Goal: Book appointment/travel/reservation

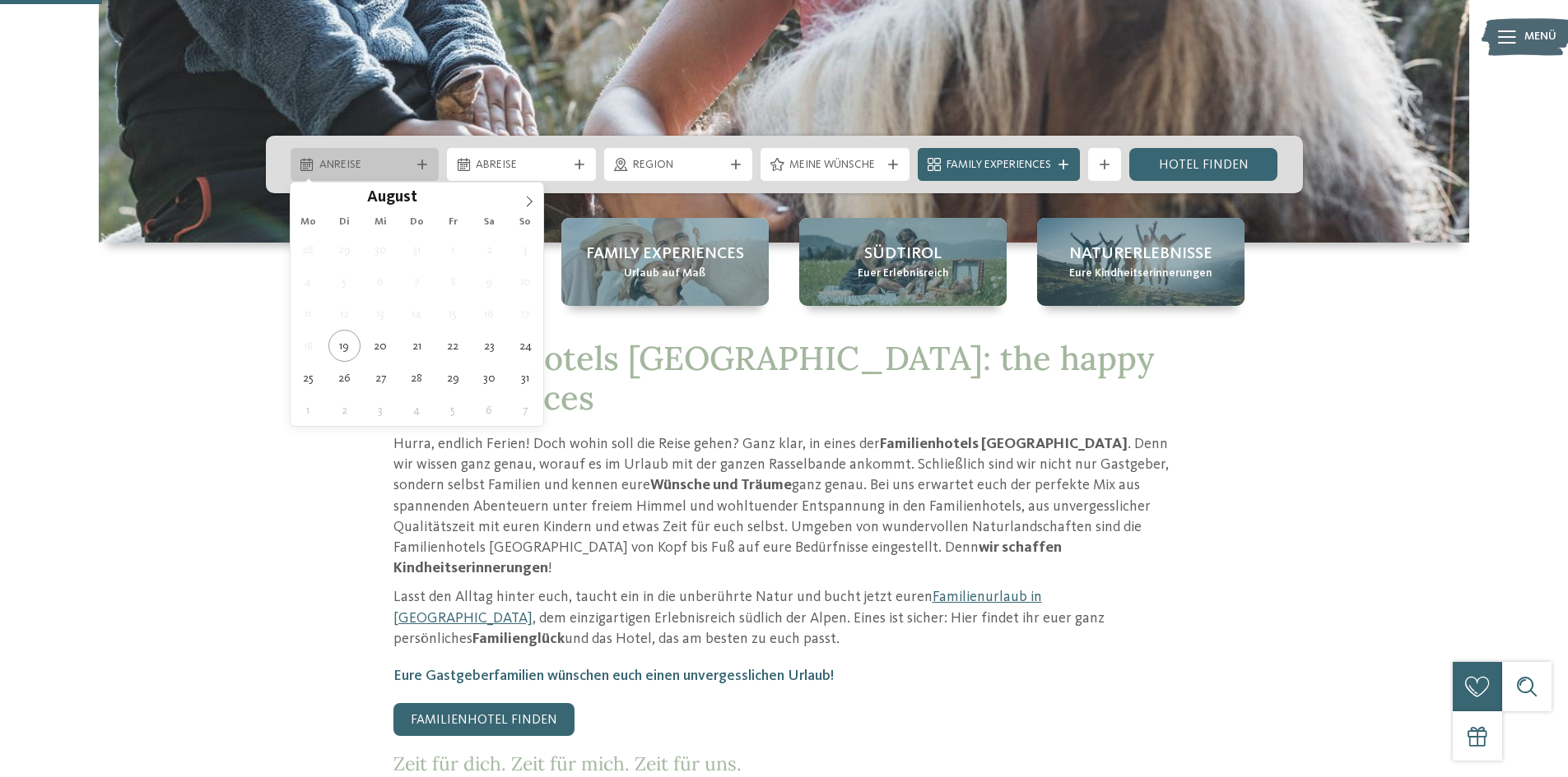
click at [372, 166] on span "Anreise" at bounding box center [365, 165] width 91 height 17
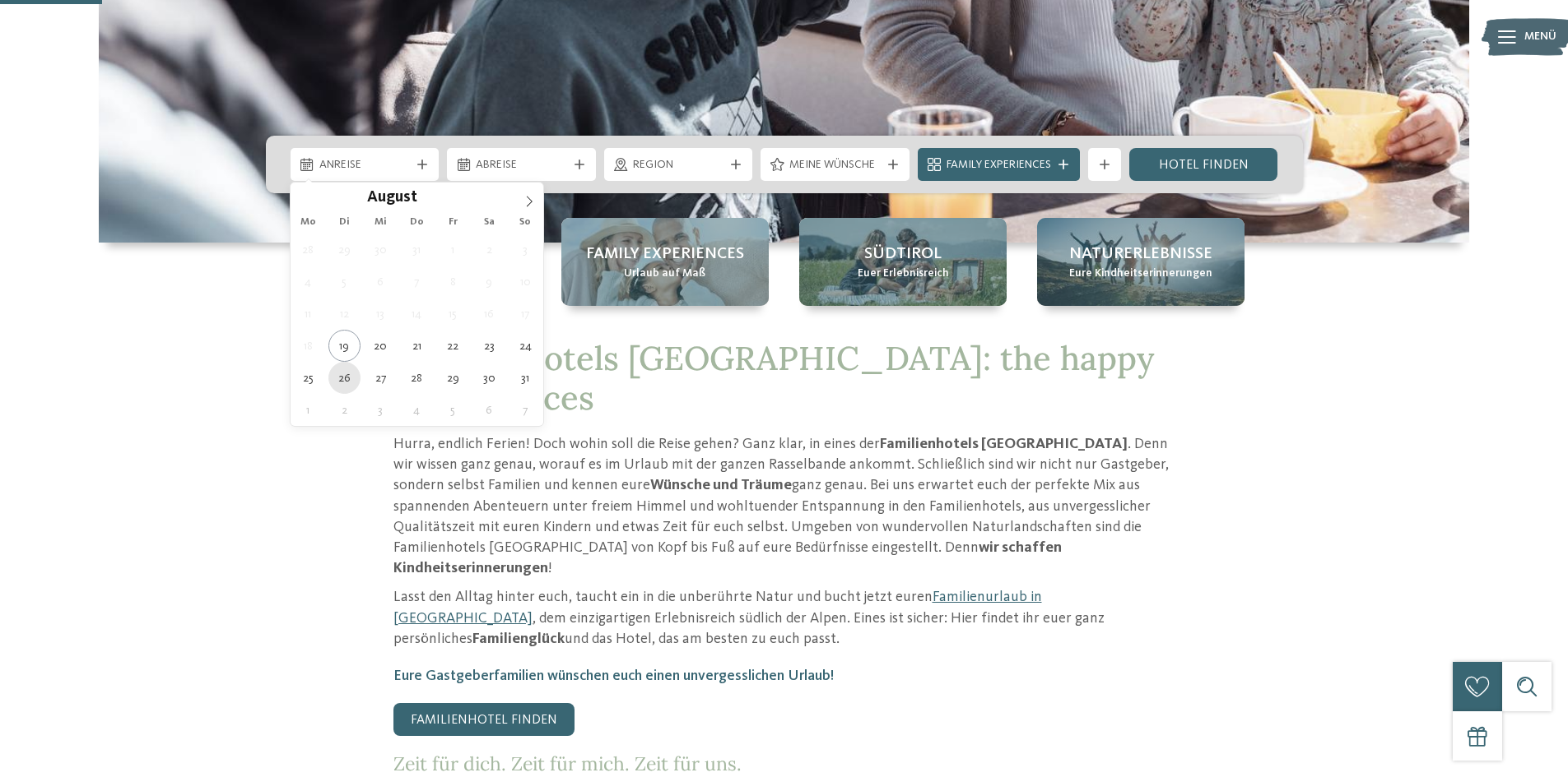
type div "26.08.2025"
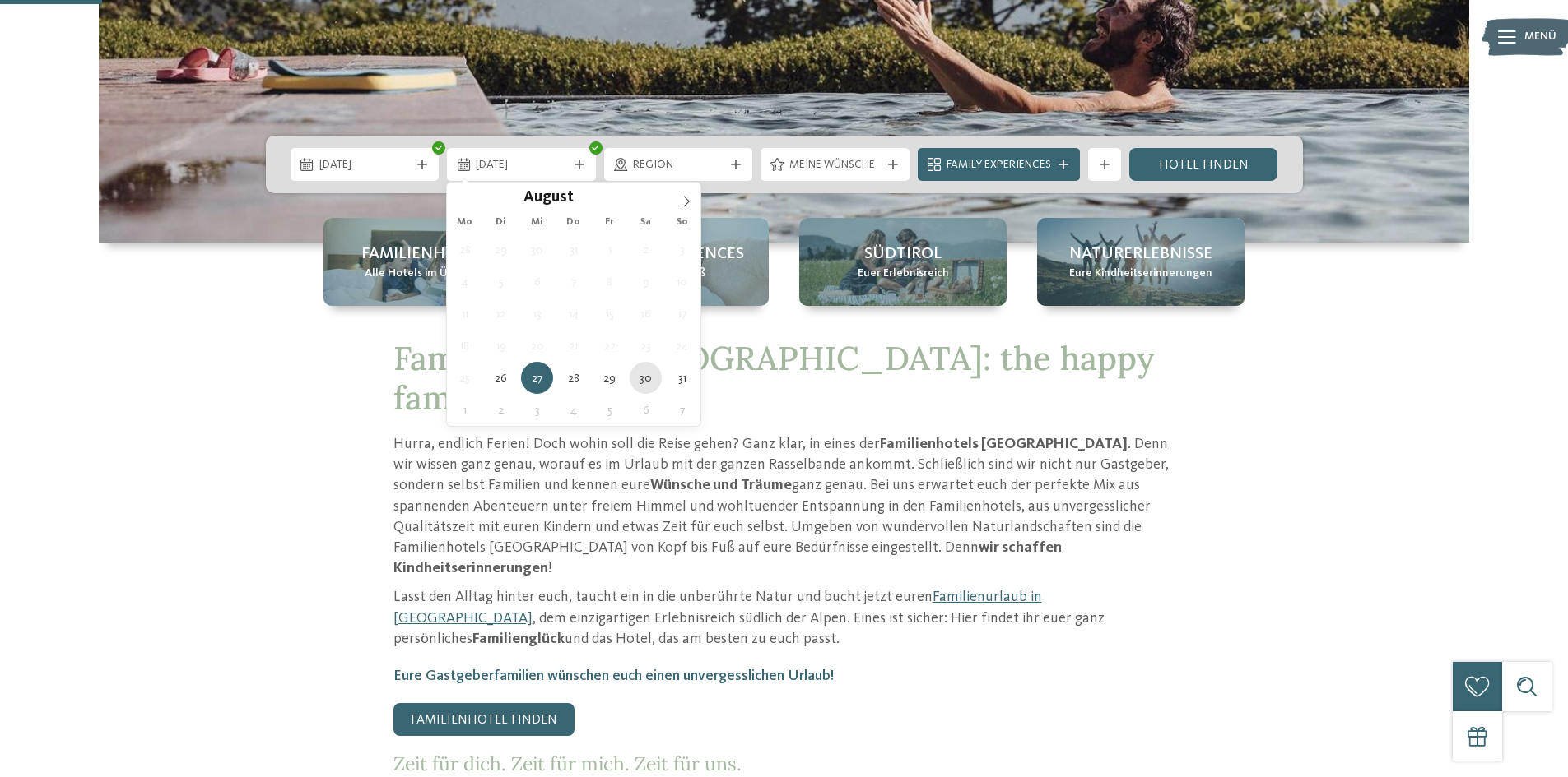
type div "30.08.2025"
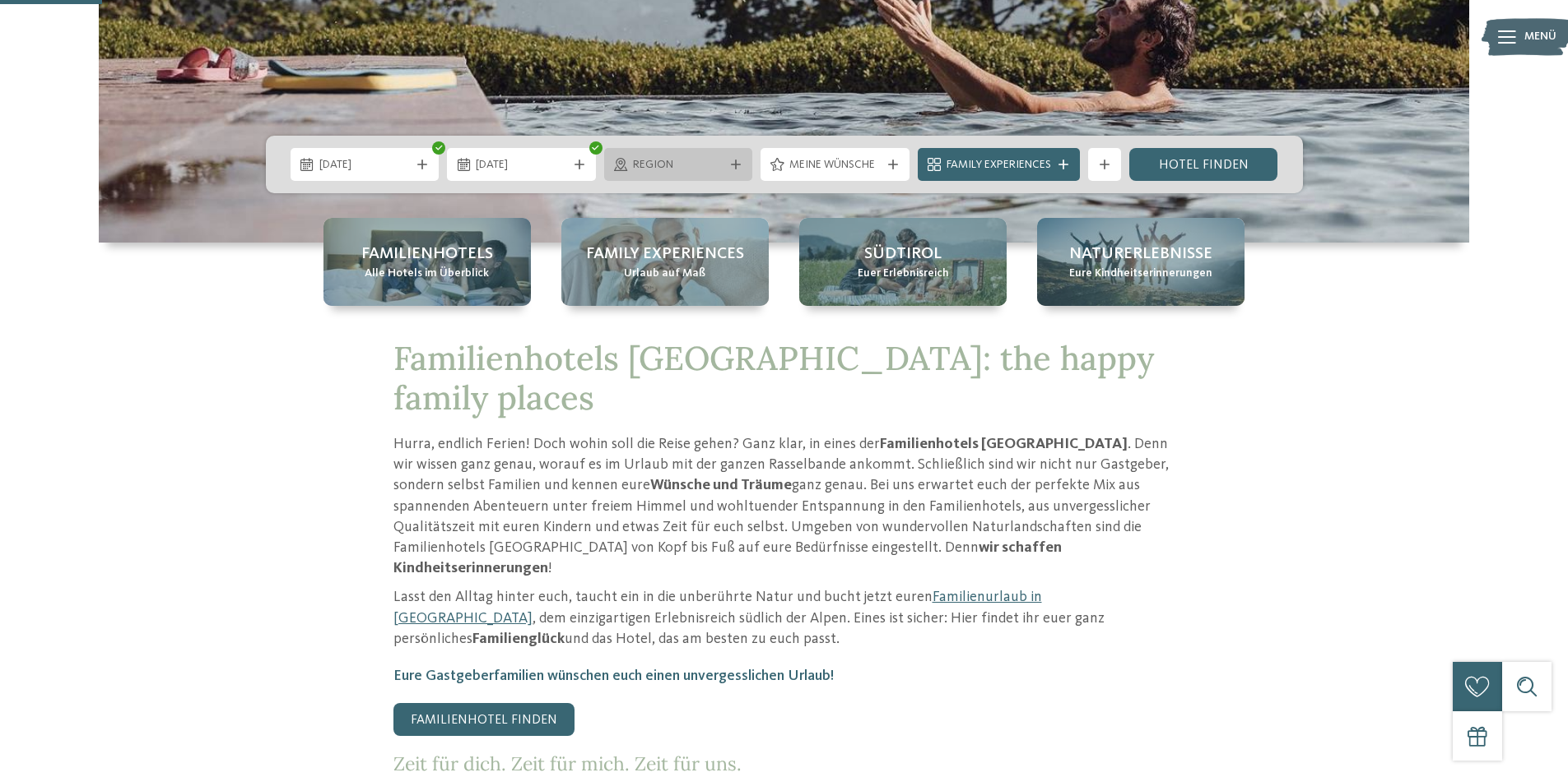
click at [694, 158] on span "Region" at bounding box center [678, 165] width 91 height 17
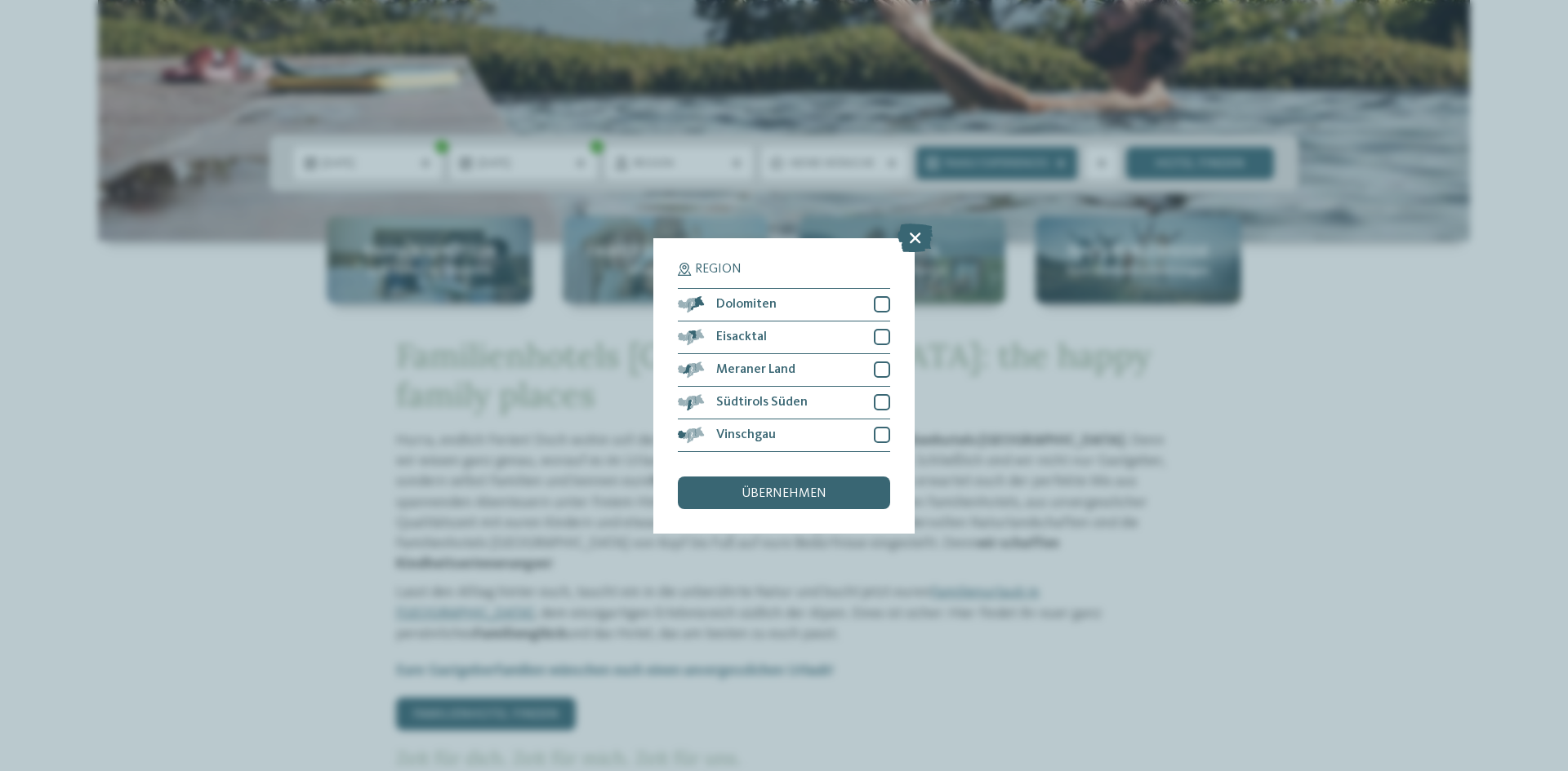
click at [352, 356] on div "Region Dolomiten" at bounding box center [784, 385] width 1568 height 771
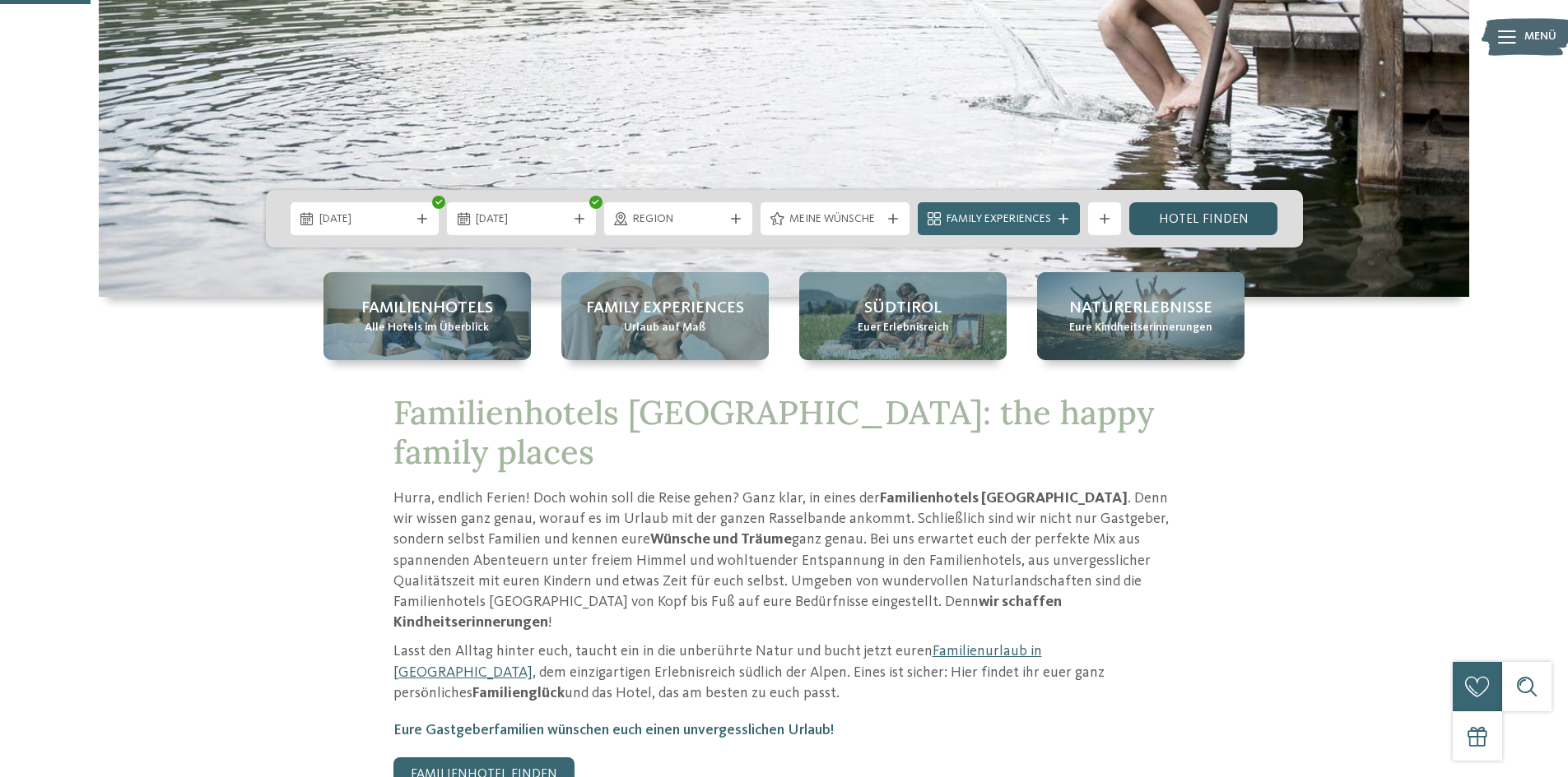
scroll to position [411, 0]
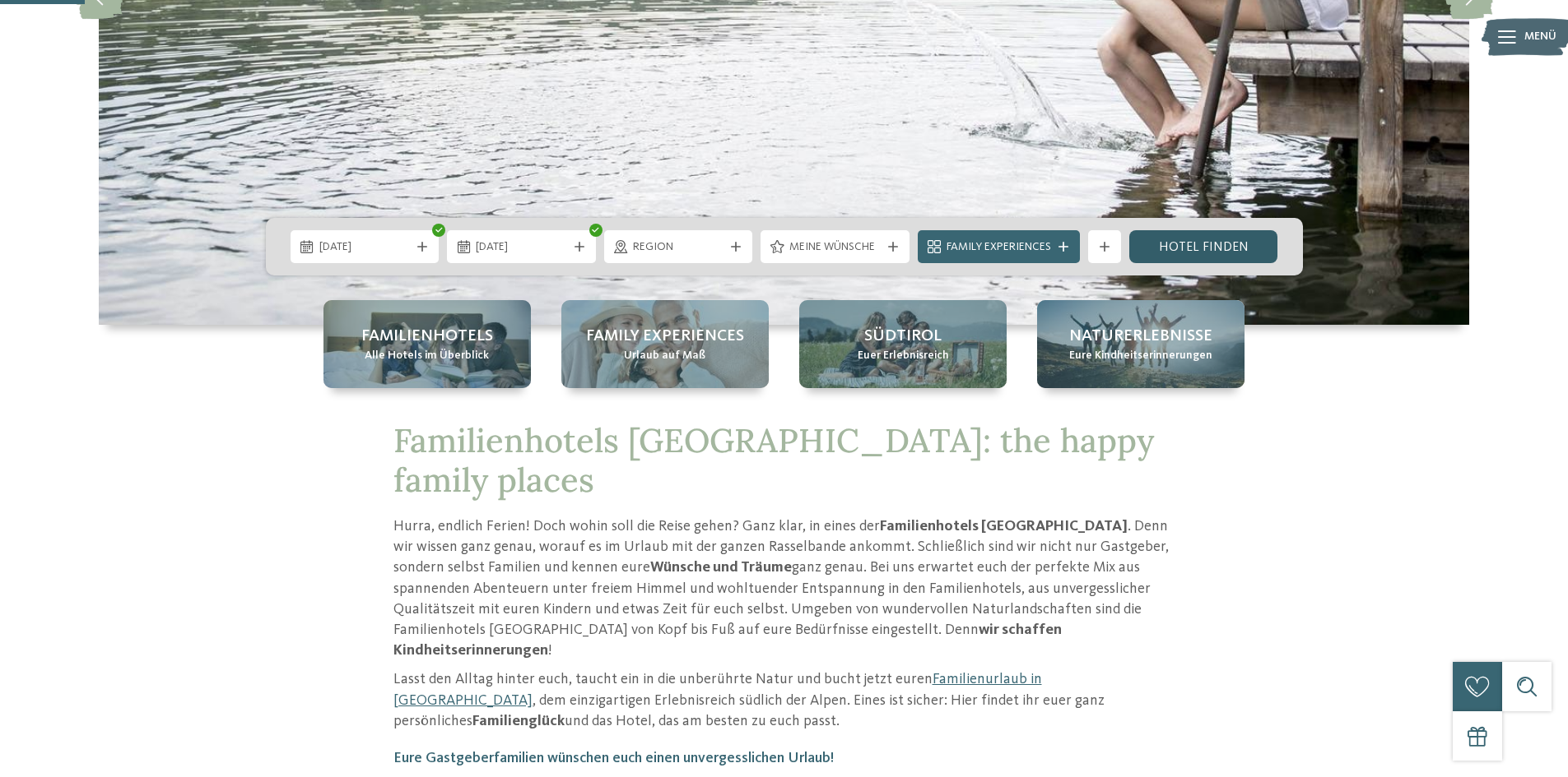
click at [1217, 247] on link "Hotel finden" at bounding box center [1203, 247] width 149 height 33
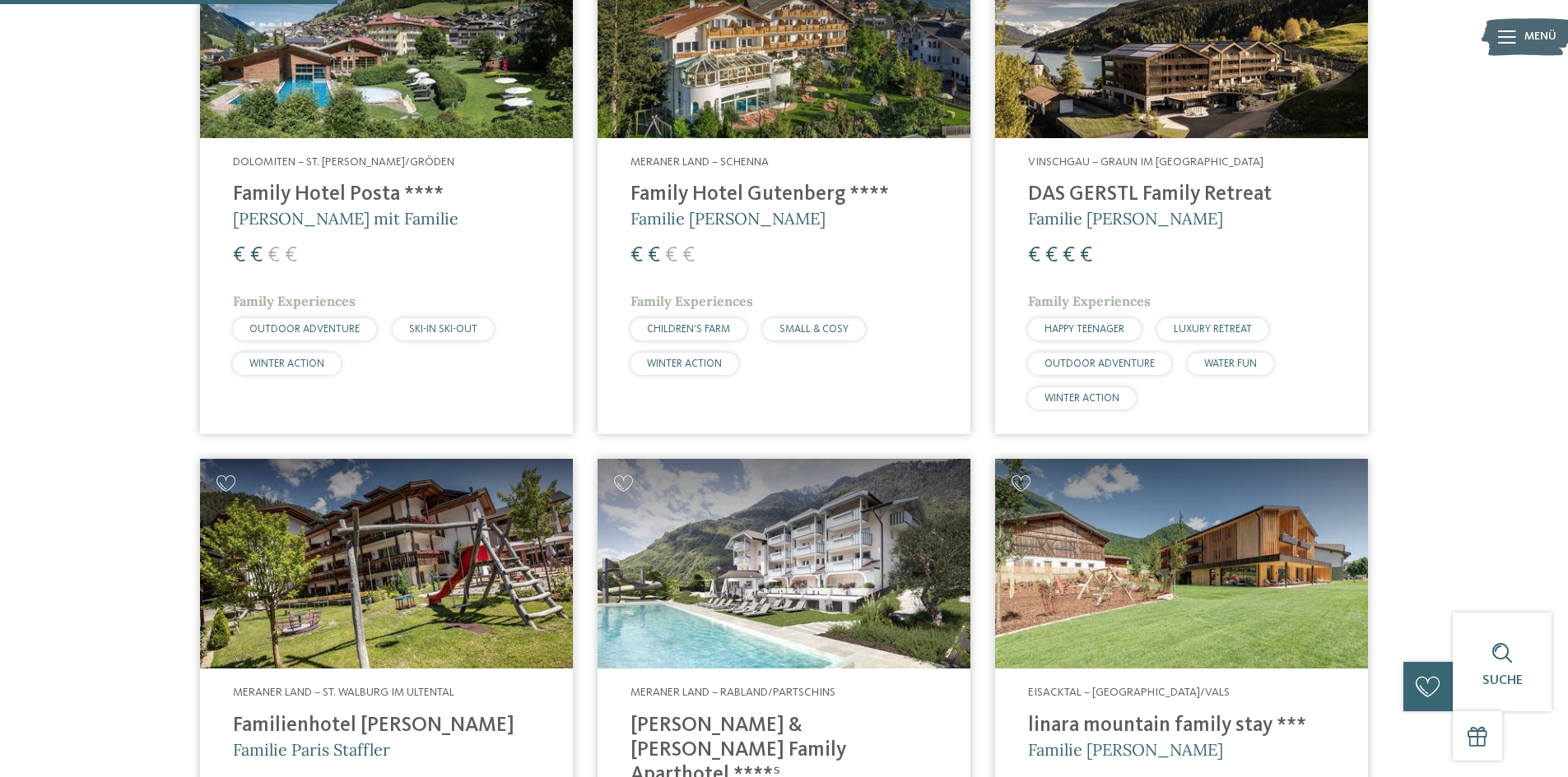
scroll to position [1115, 0]
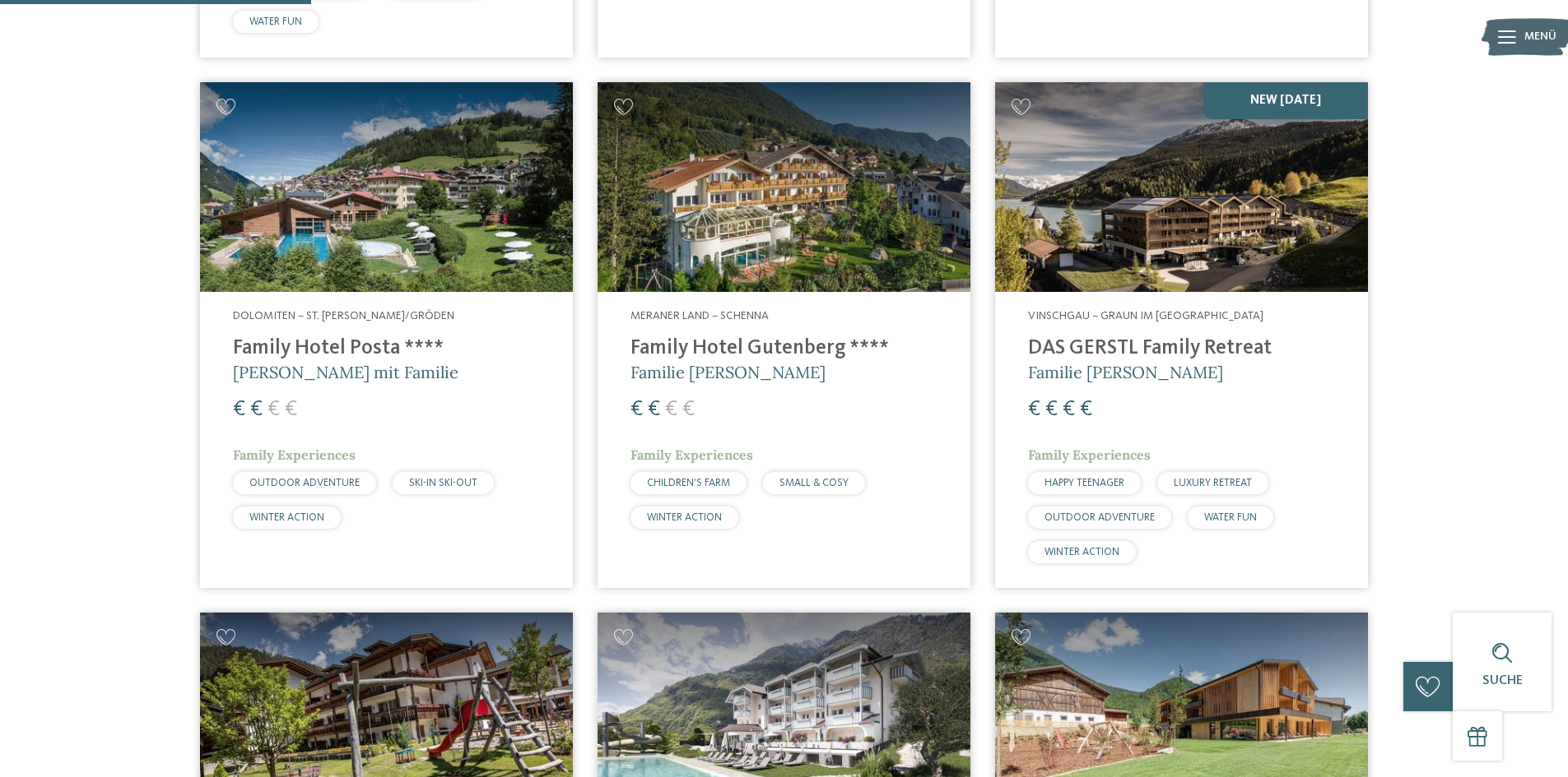
click at [1116, 334] on div "Vinschgau – Graun im Vinschgau am Reschensee DAS GERSTL Family Retreat Familie …" at bounding box center [1181, 440] width 372 height 296
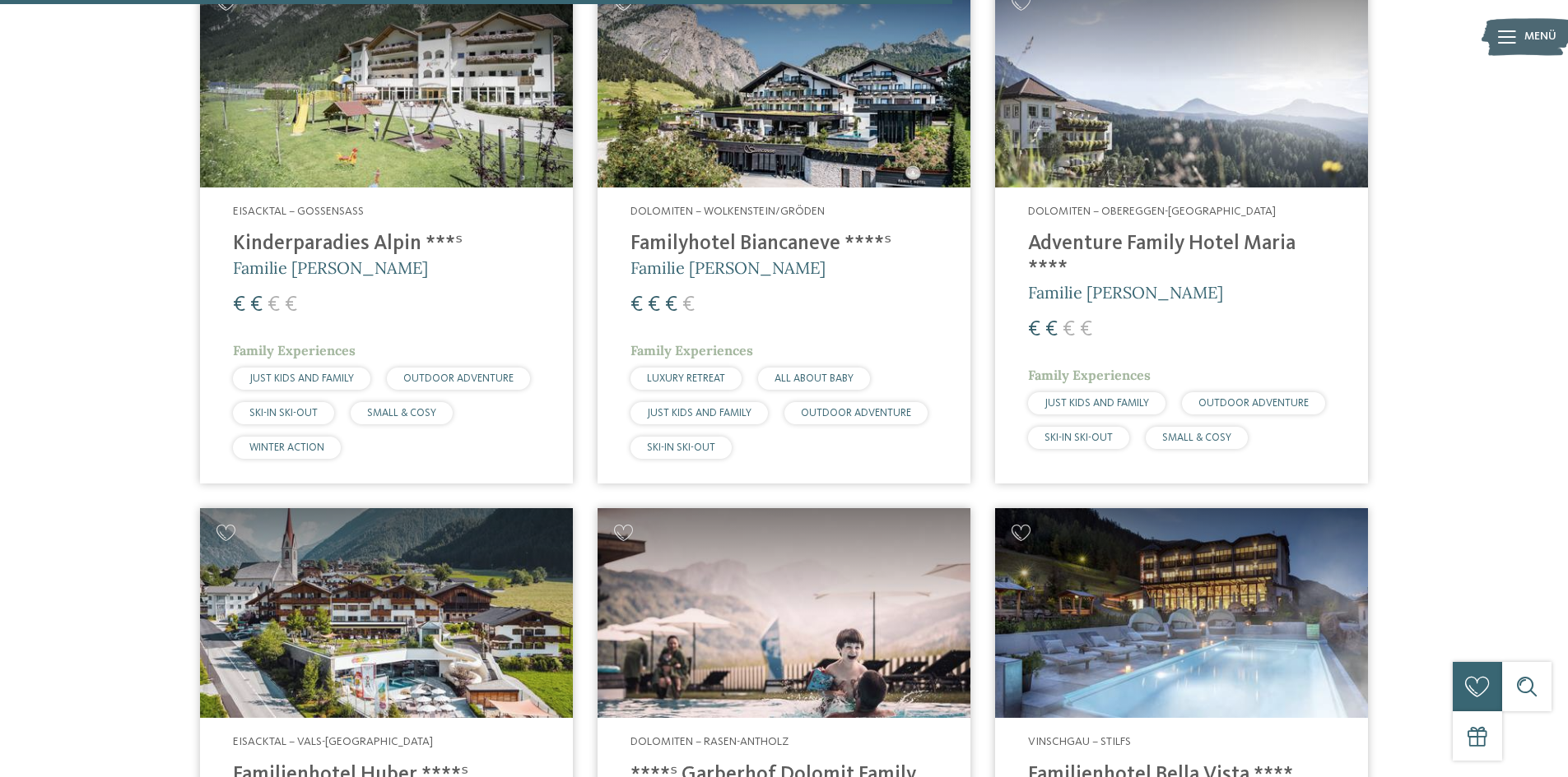
scroll to position [3336, 0]
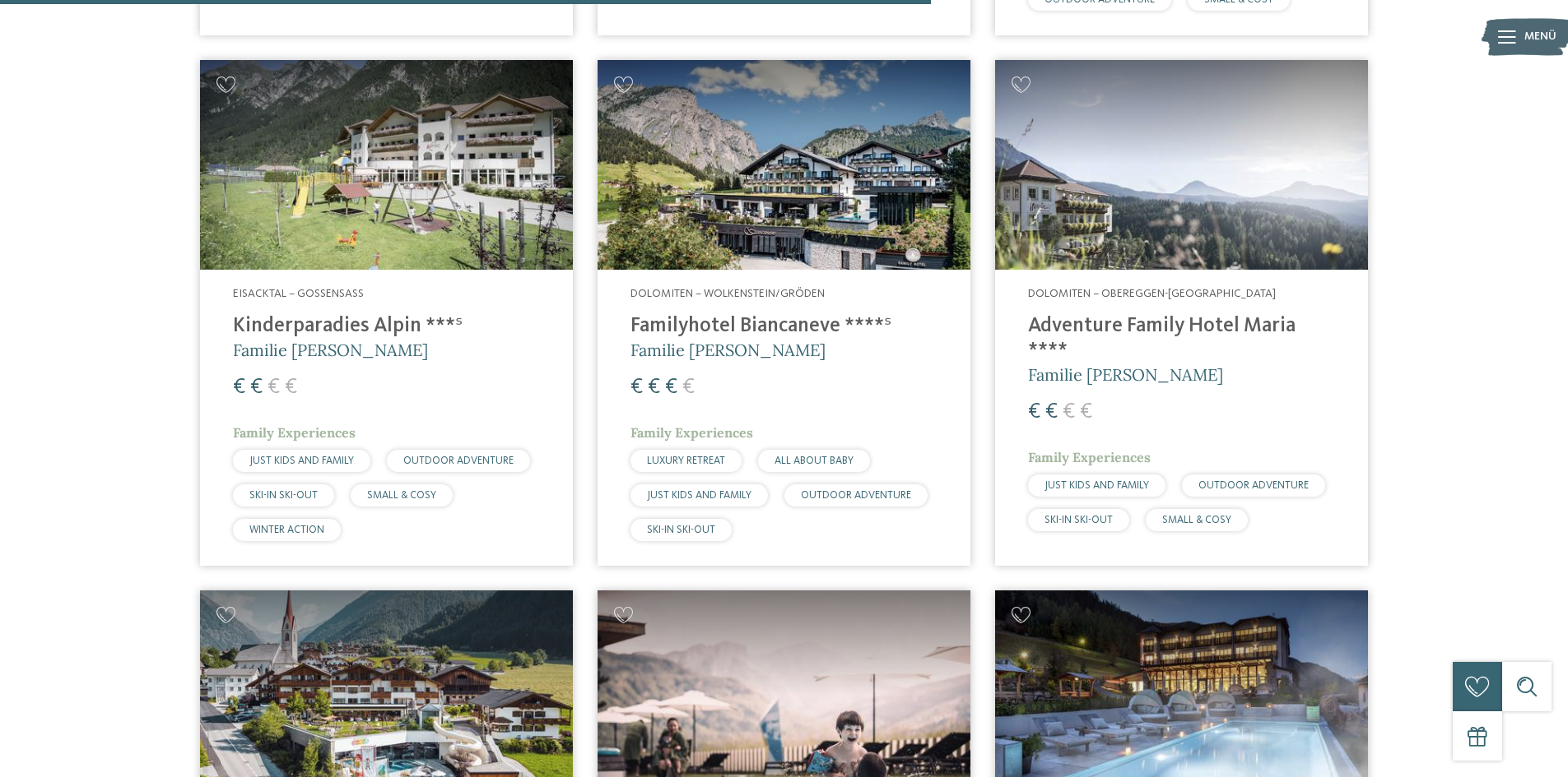
click at [742, 165] on img at bounding box center [784, 165] width 372 height 209
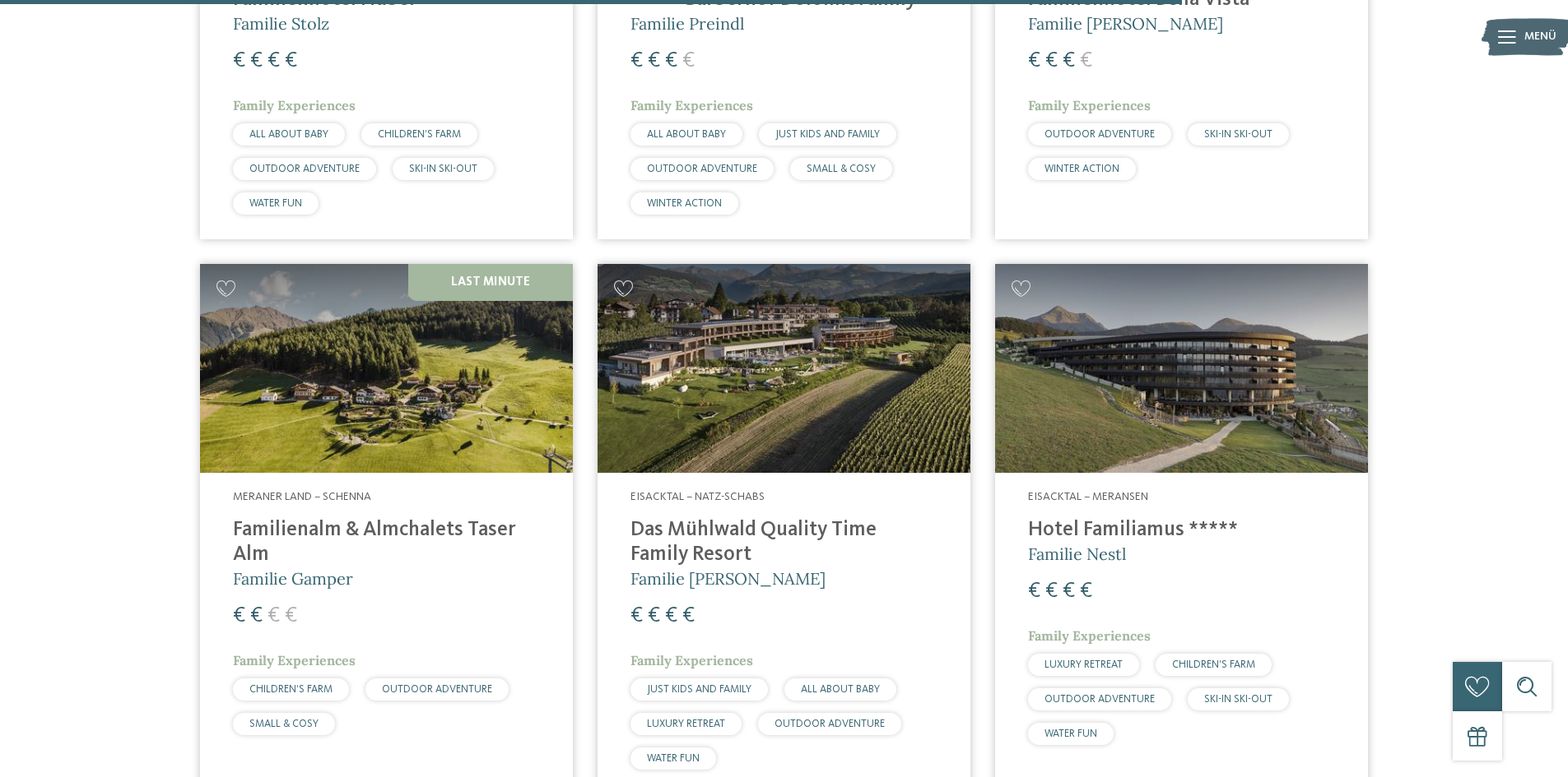
scroll to position [3747, 0]
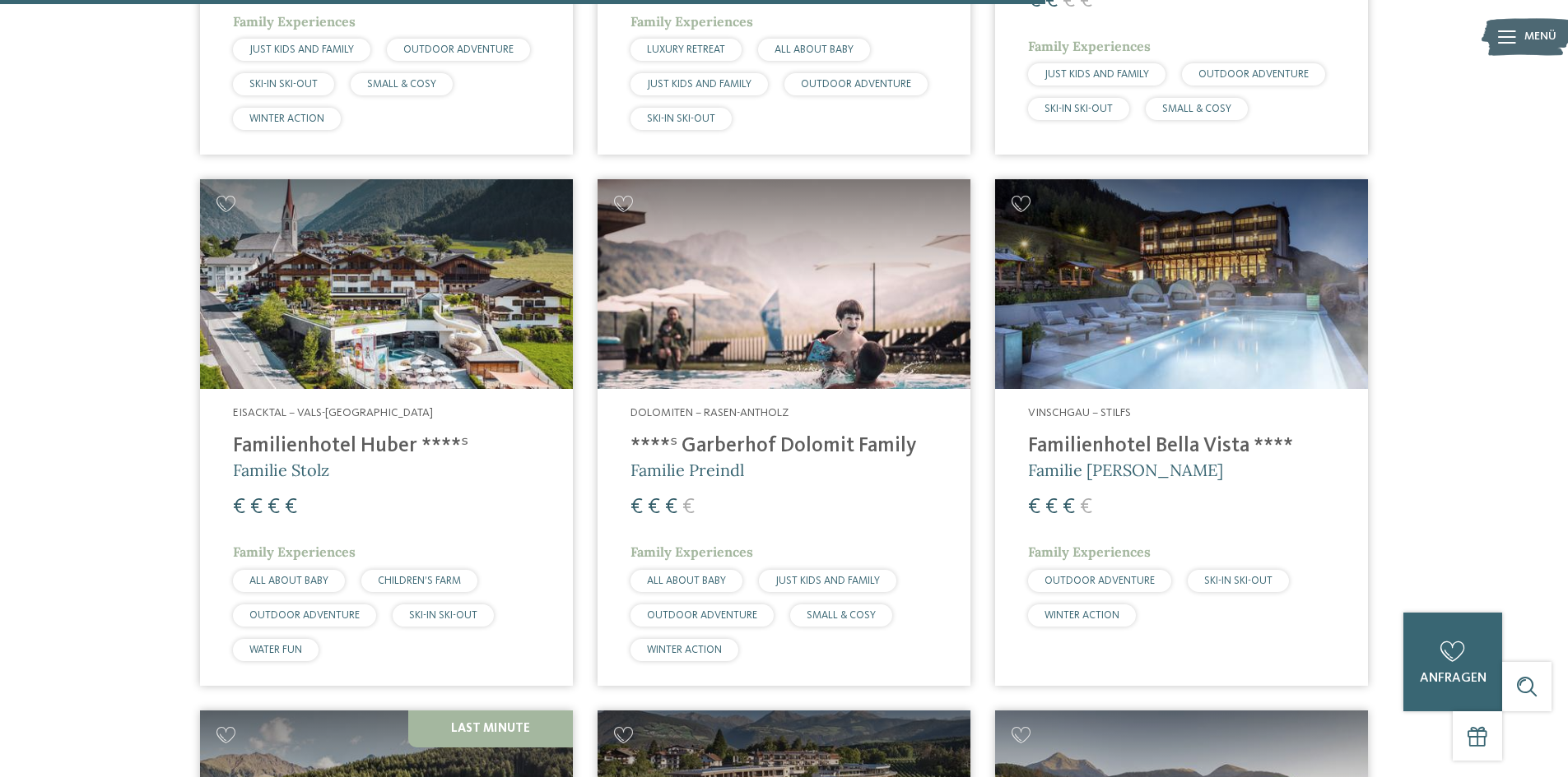
click at [336, 264] on img at bounding box center [386, 284] width 372 height 209
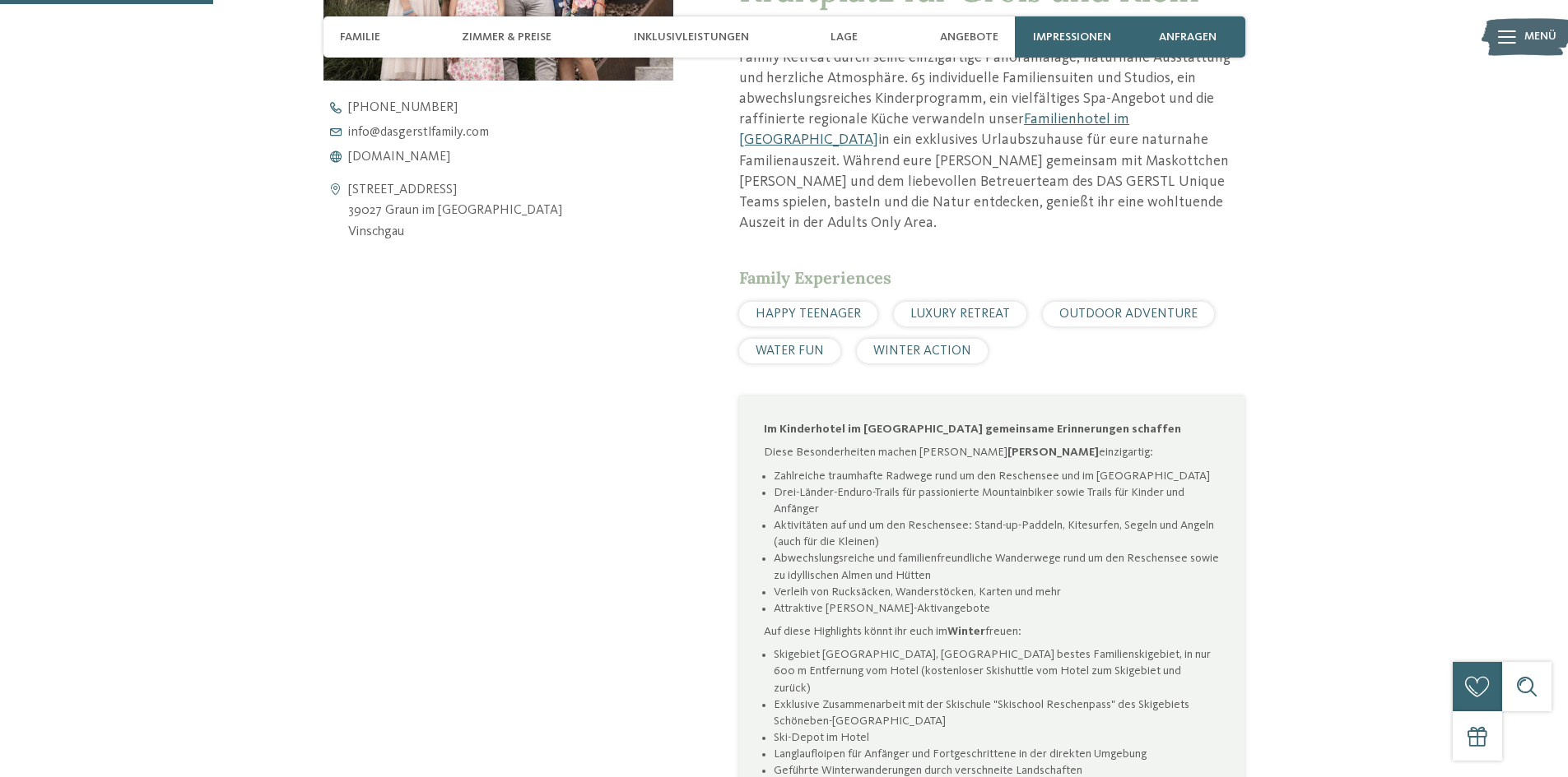
scroll to position [740, 0]
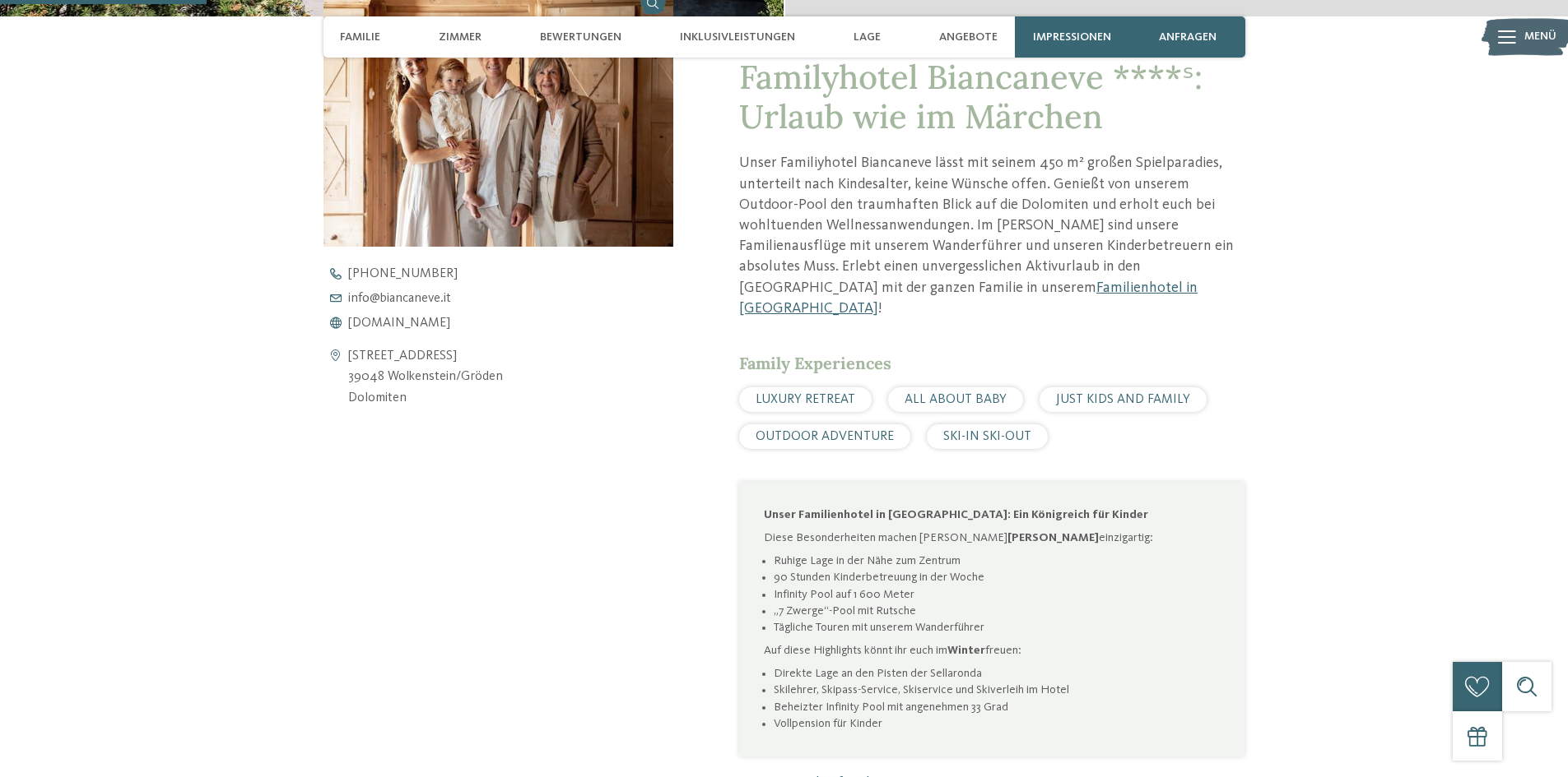
scroll to position [658, 0]
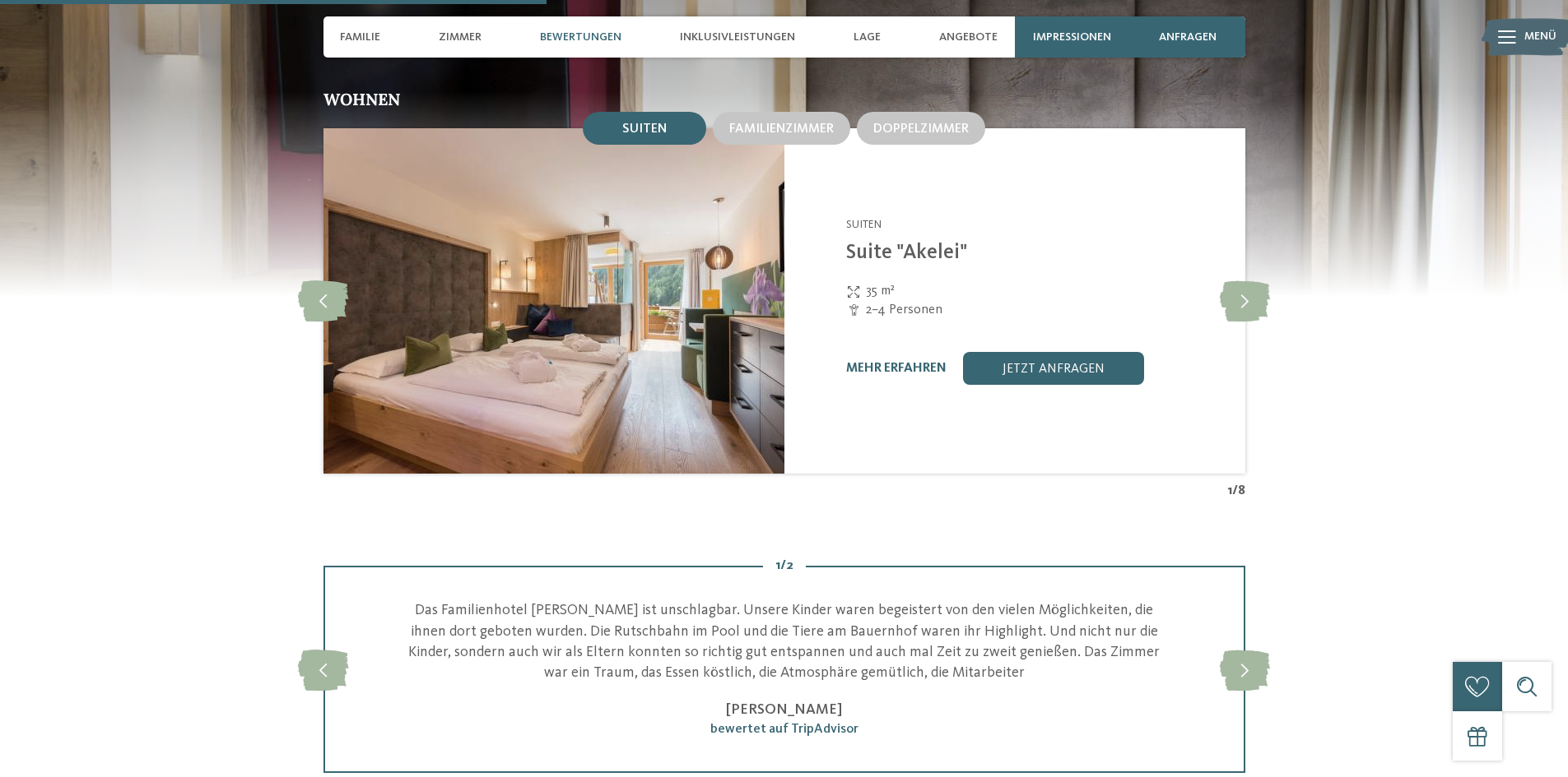
scroll to position [1974, 0]
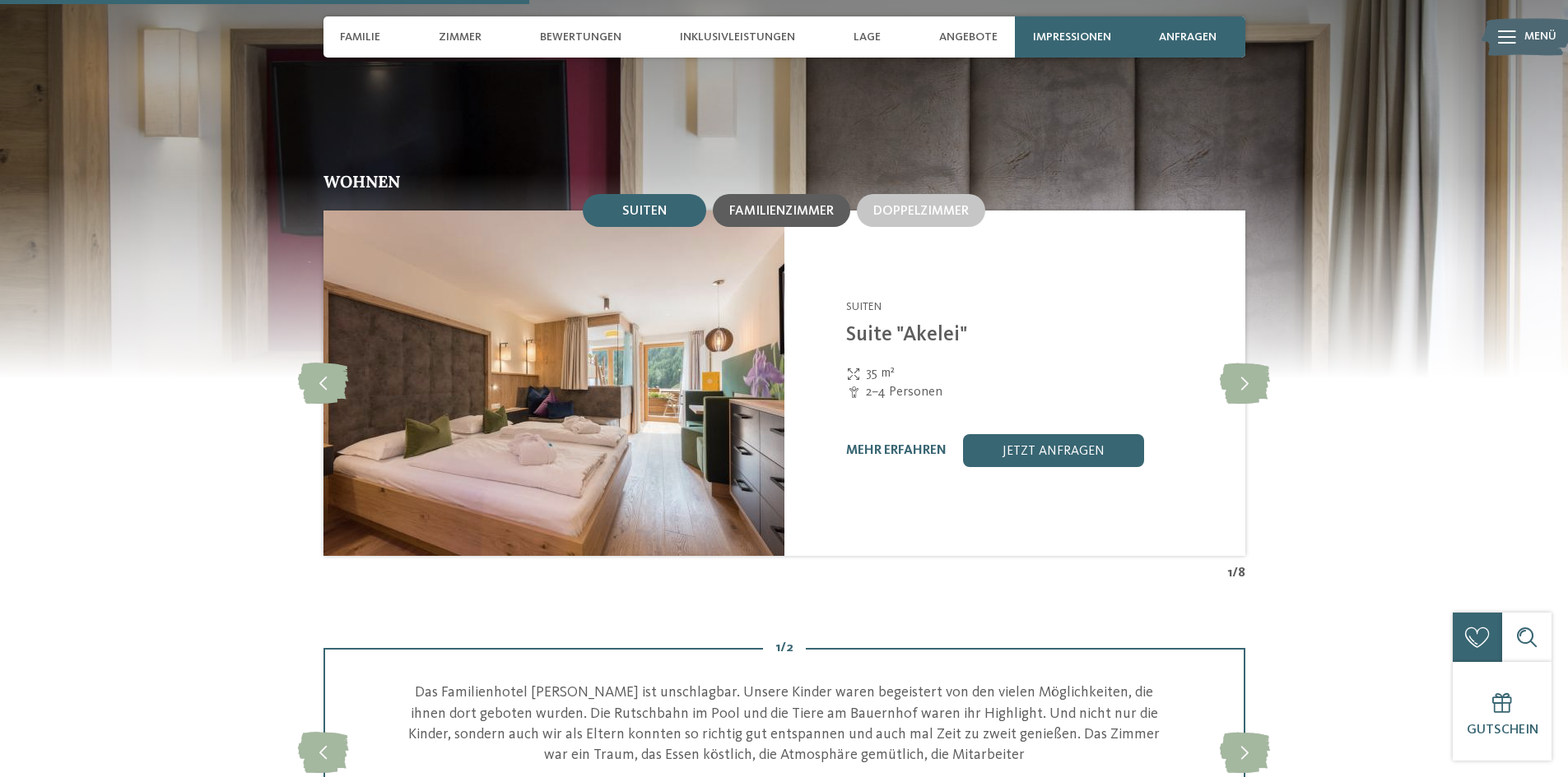
click at [771, 205] on span "Familienzimmer" at bounding box center [781, 211] width 104 height 13
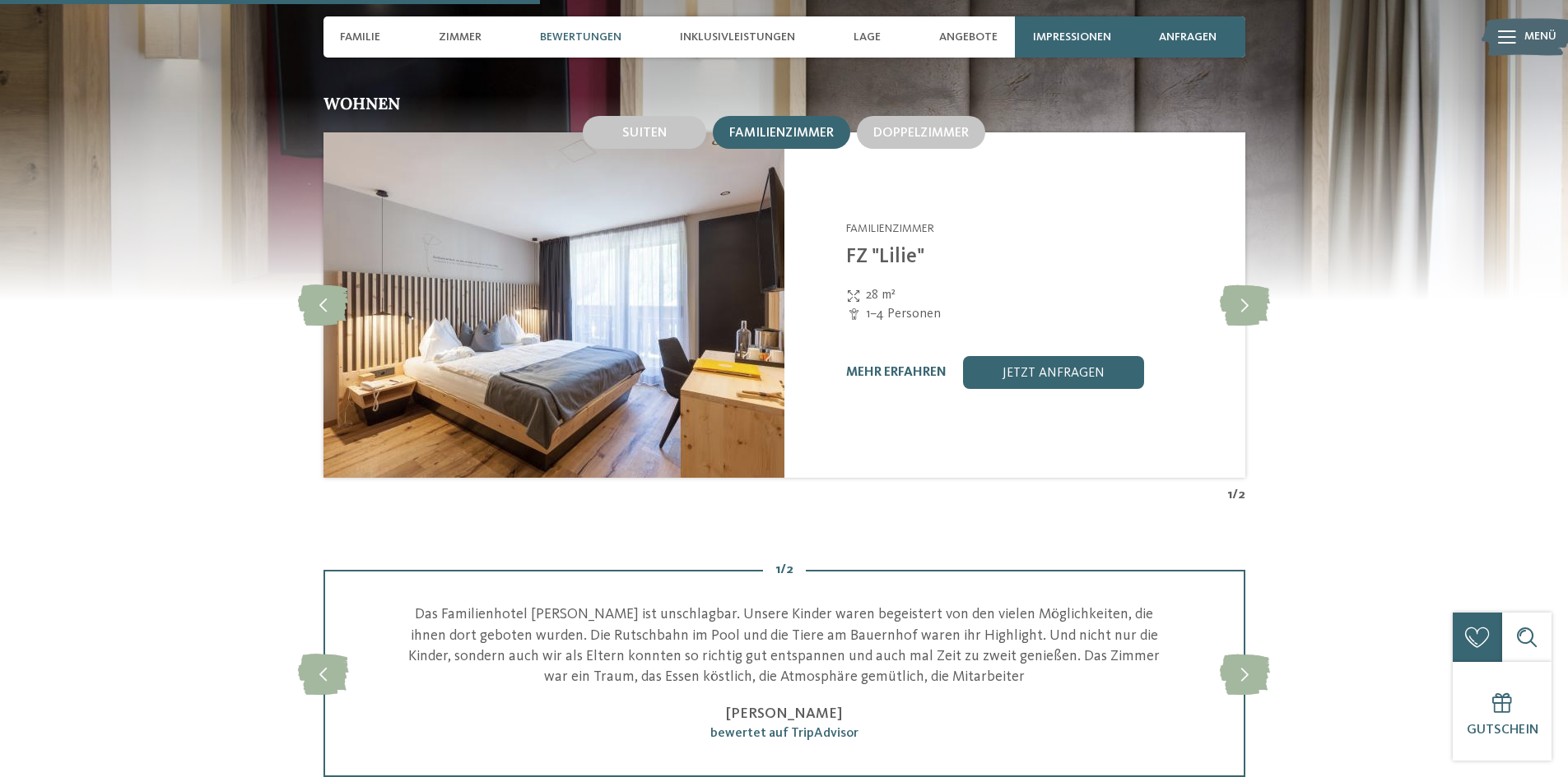
scroll to position [2056, 0]
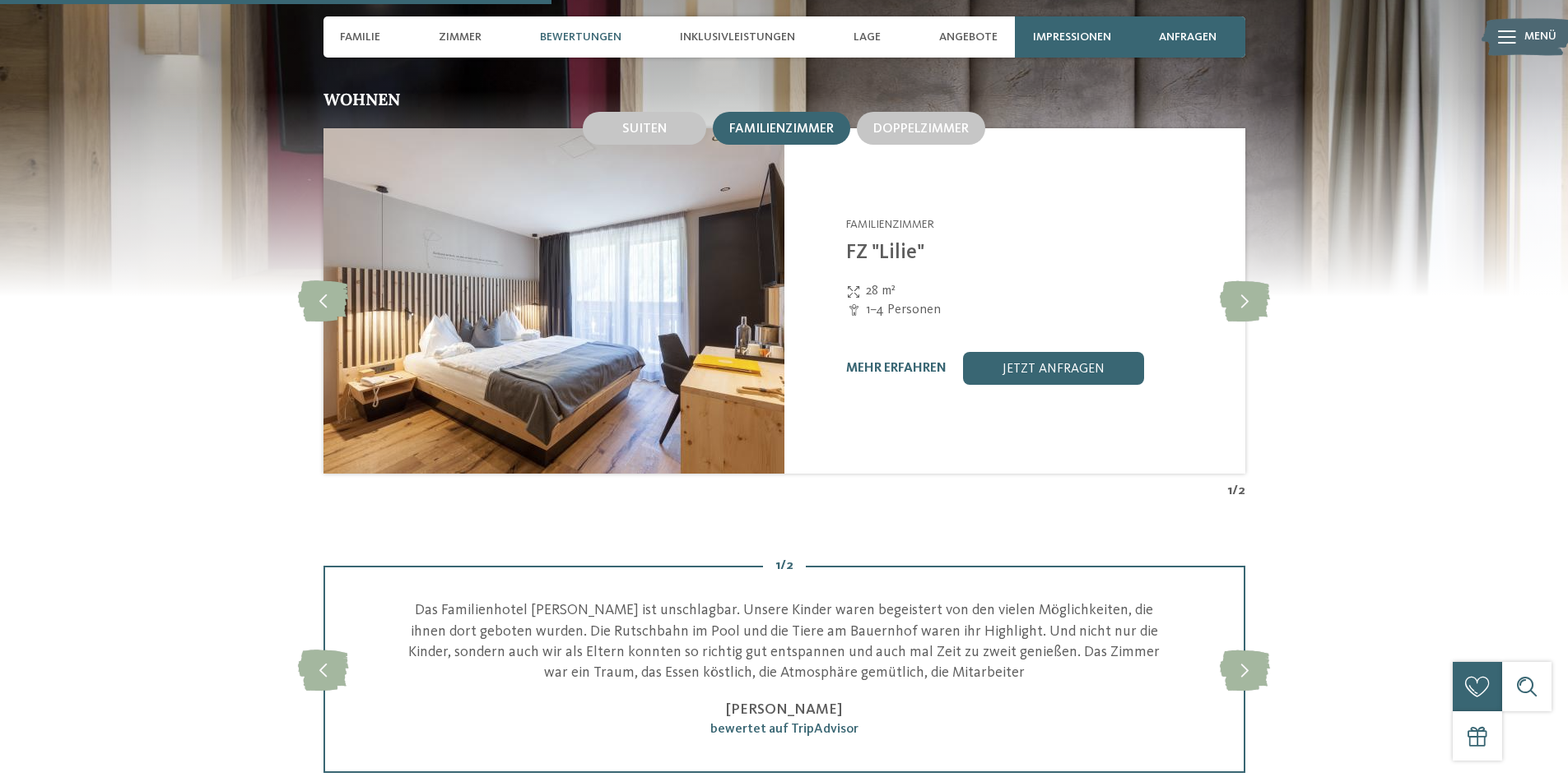
click at [896, 361] on div "mehr erfahren" at bounding box center [896, 369] width 101 height 16
click at [895, 362] on link "mehr erfahren" at bounding box center [896, 368] width 101 height 13
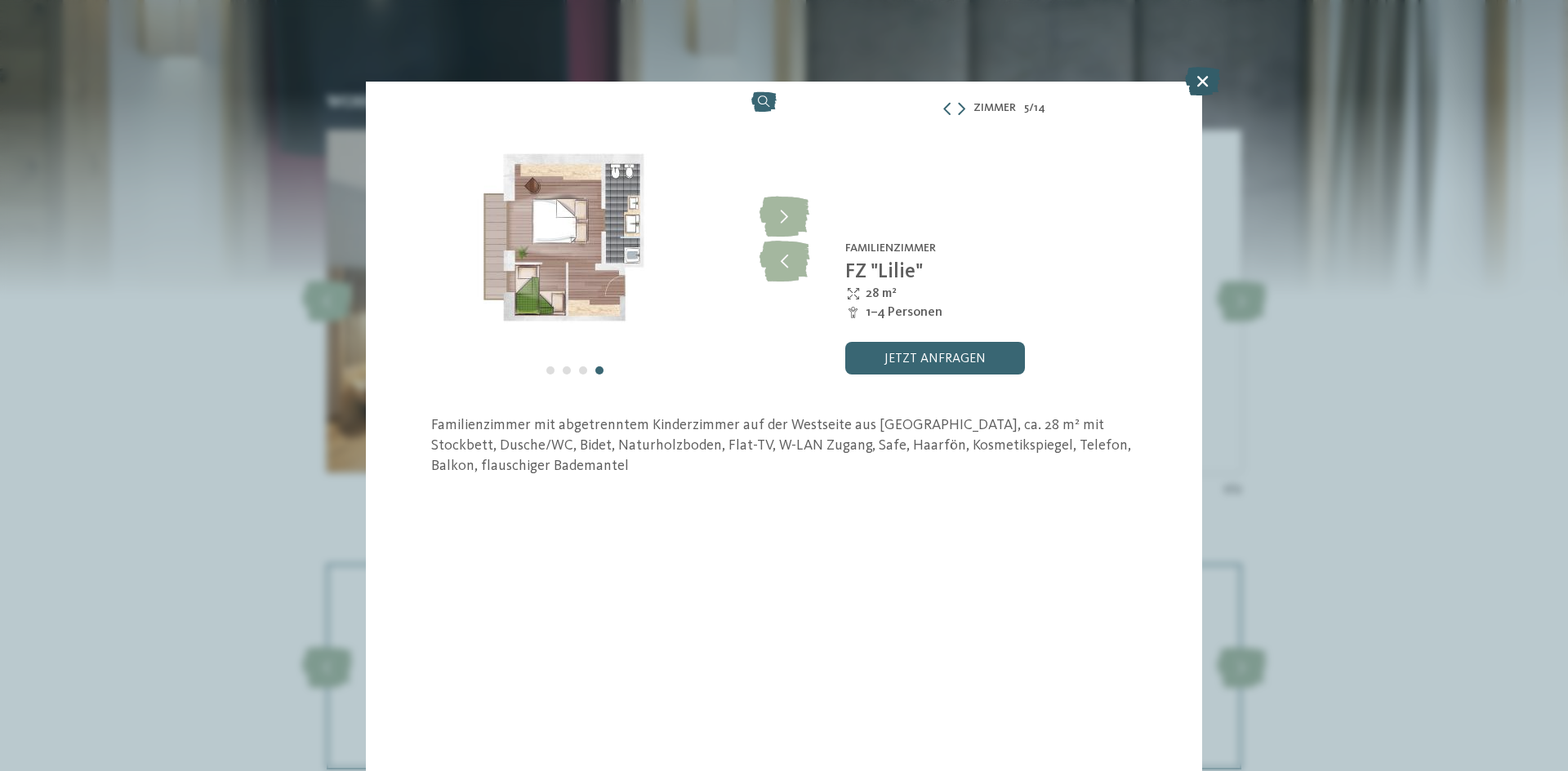
click at [1207, 78] on icon at bounding box center [1202, 81] width 35 height 29
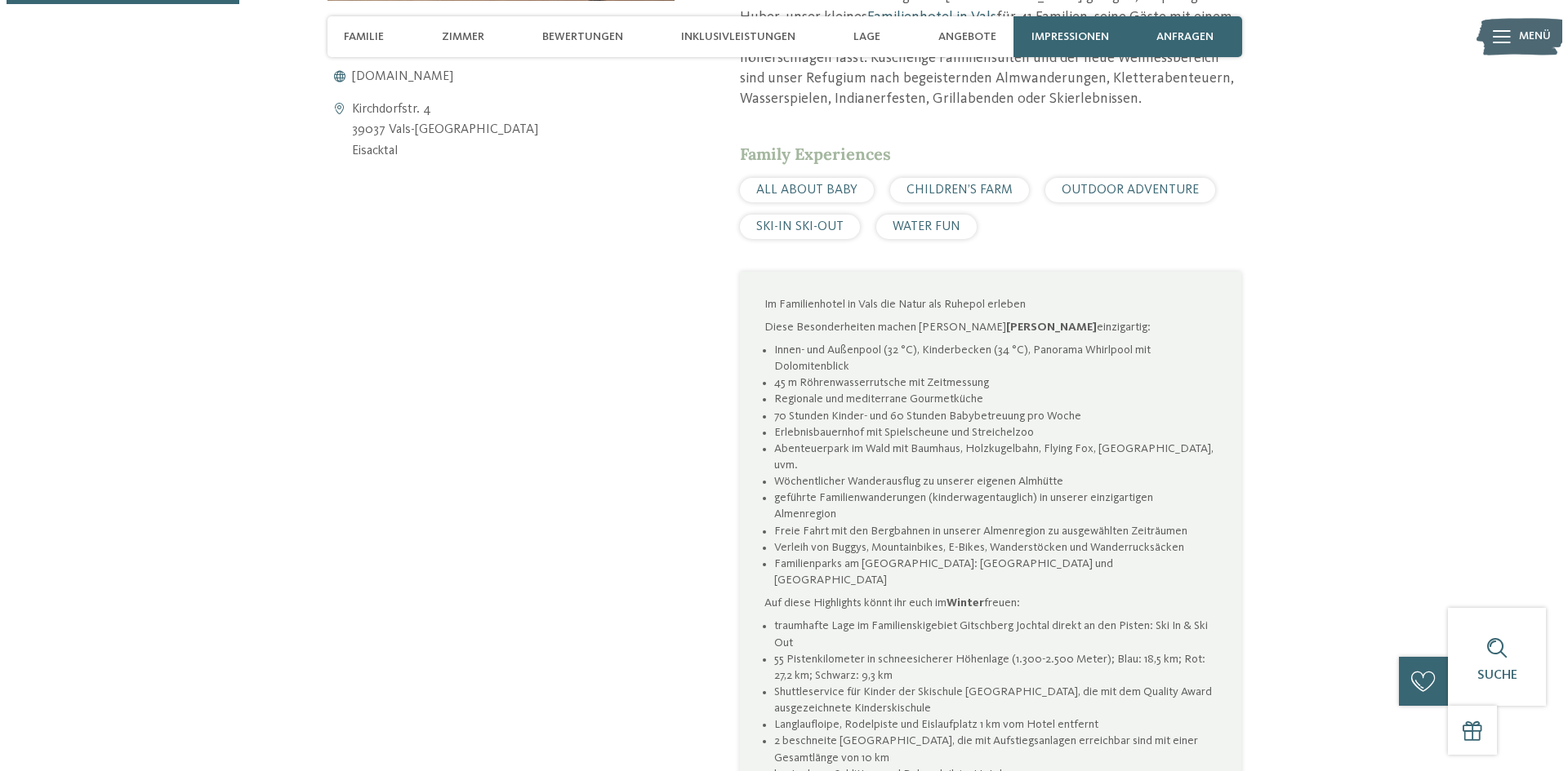
scroll to position [571, 0]
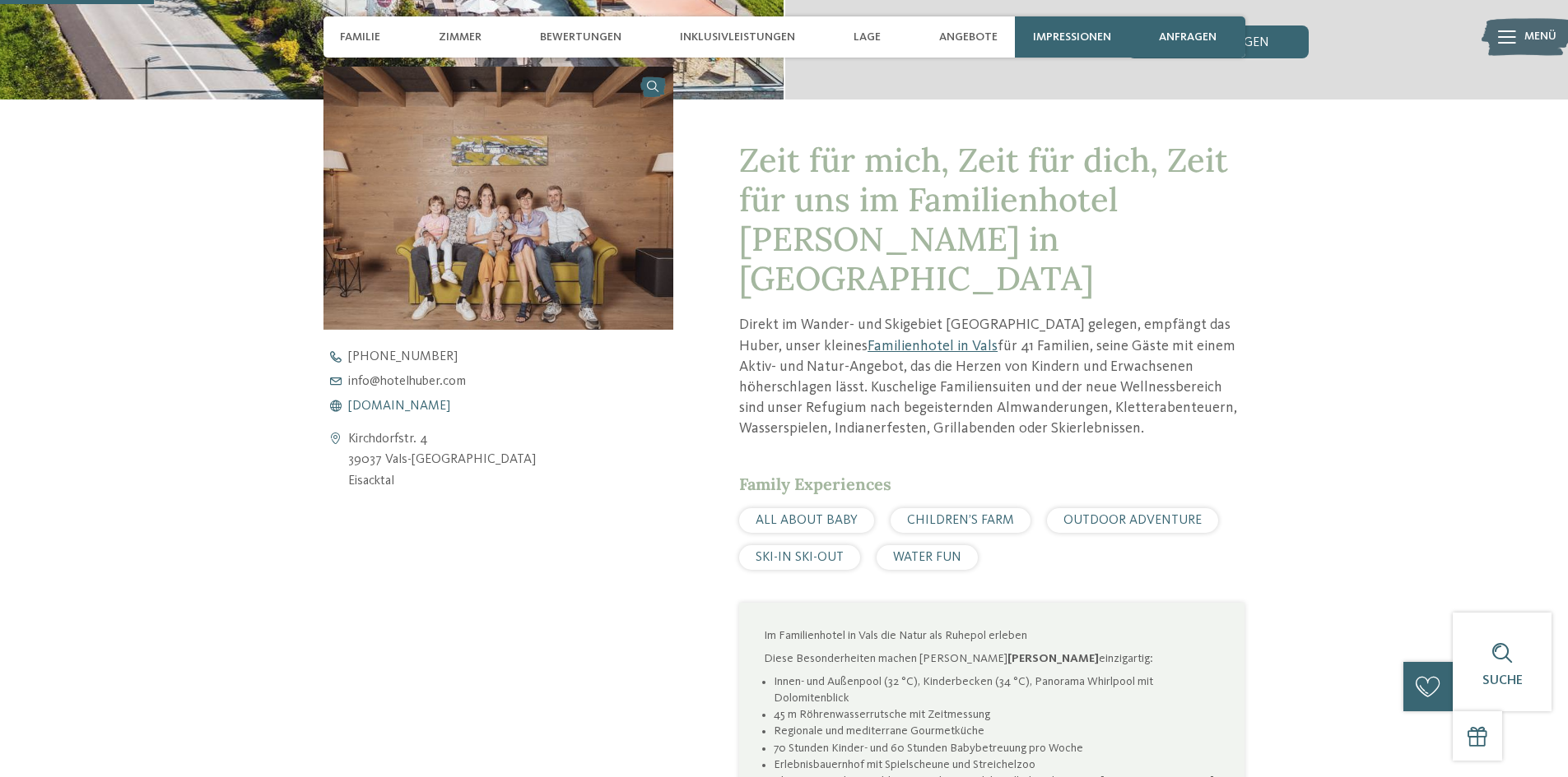
click at [394, 403] on span "[DOMAIN_NAME]" at bounding box center [399, 406] width 102 height 13
